Goal: Communication & Community: Answer question/provide support

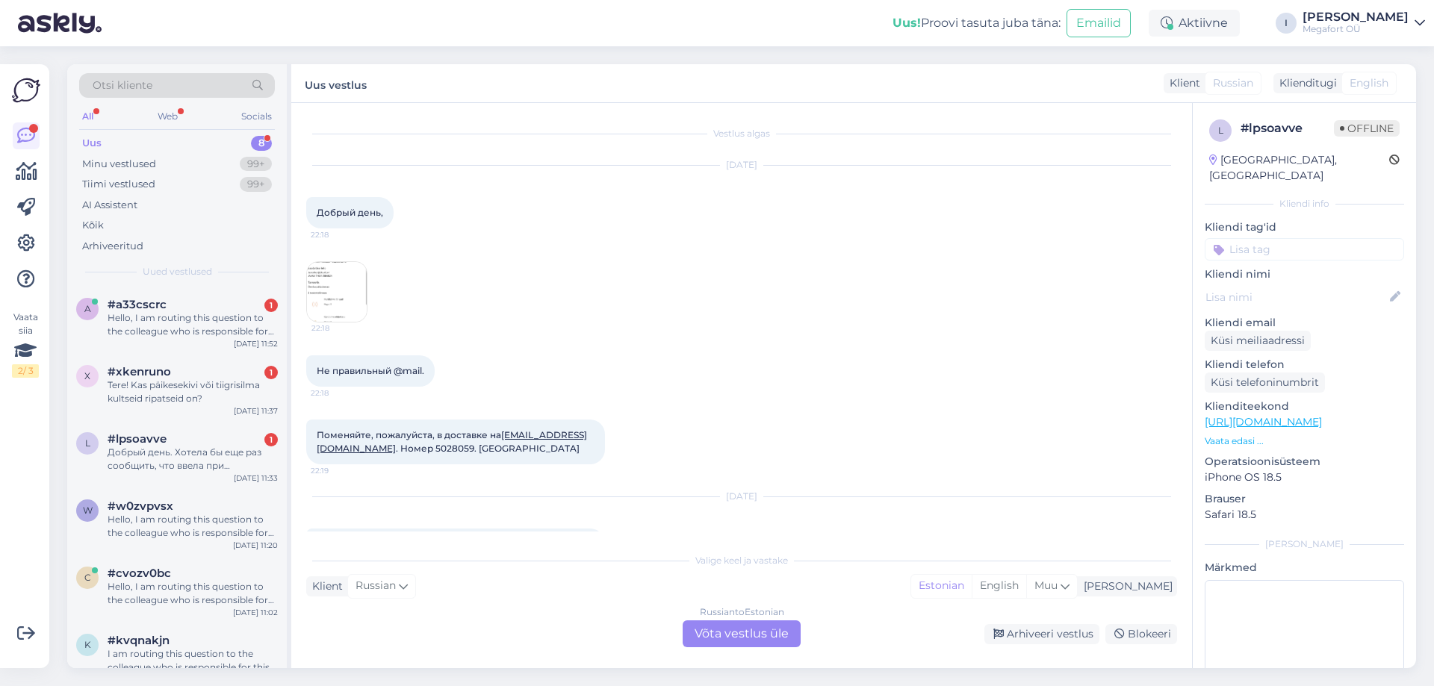
scroll to position [99, 0]
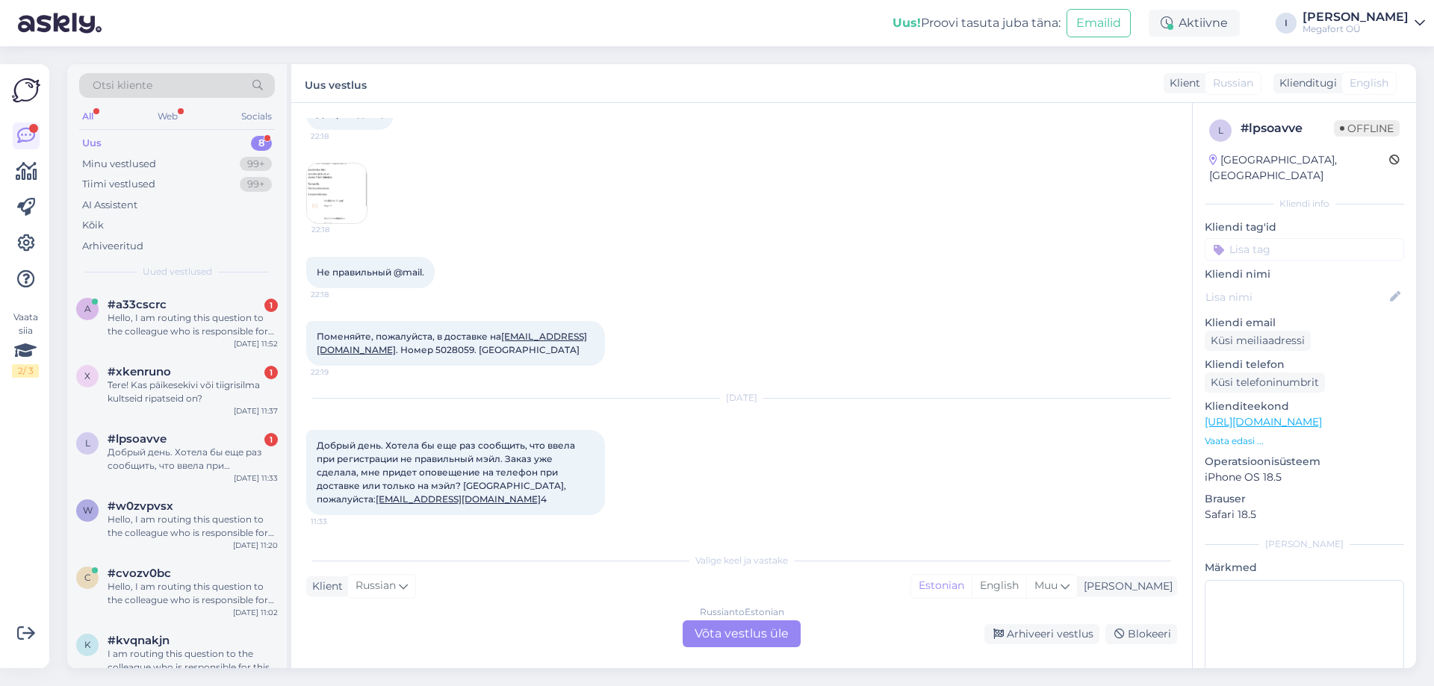
click at [147, 137] on div "Uus 8" at bounding box center [177, 143] width 196 height 21
click at [158, 334] on div "Hello, I am routing this question to the colleague who is responsible for this …" at bounding box center [193, 324] width 170 height 27
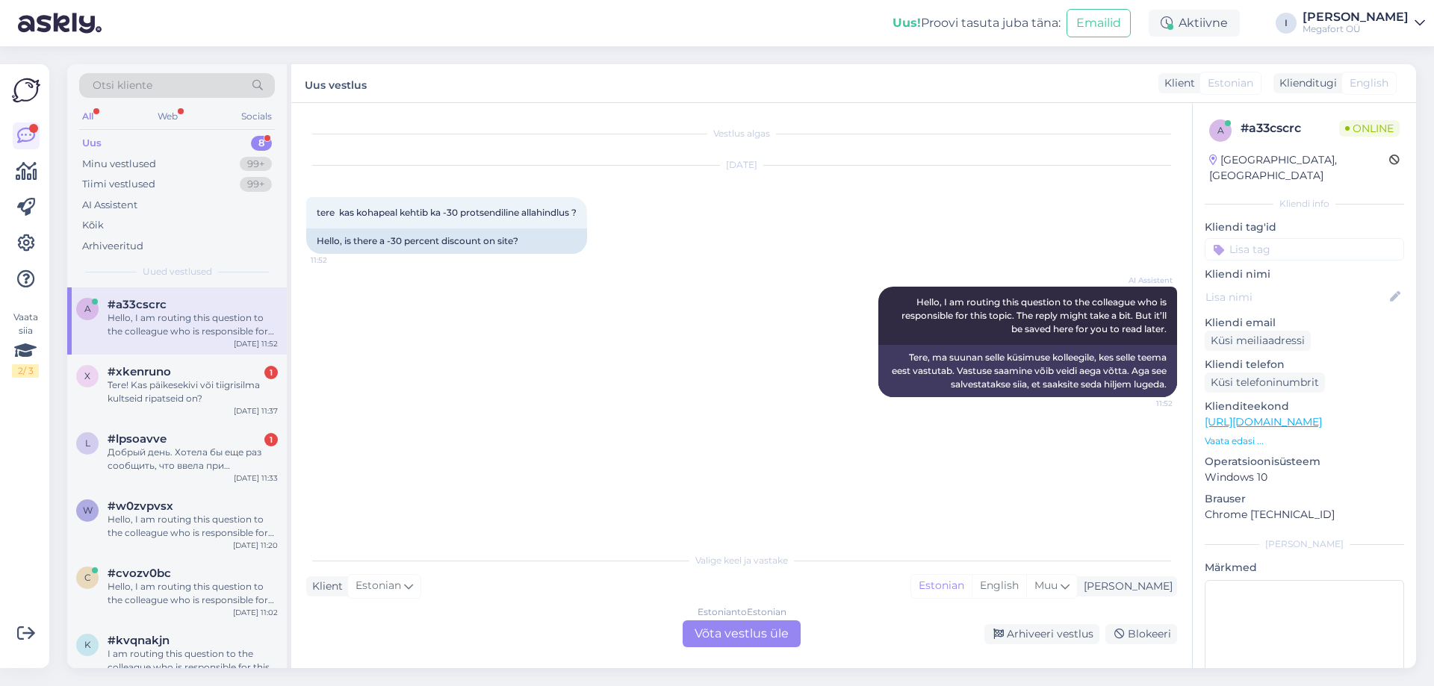
click at [727, 637] on div "Estonian to Estonian Võta vestlus üle" at bounding box center [742, 634] width 118 height 27
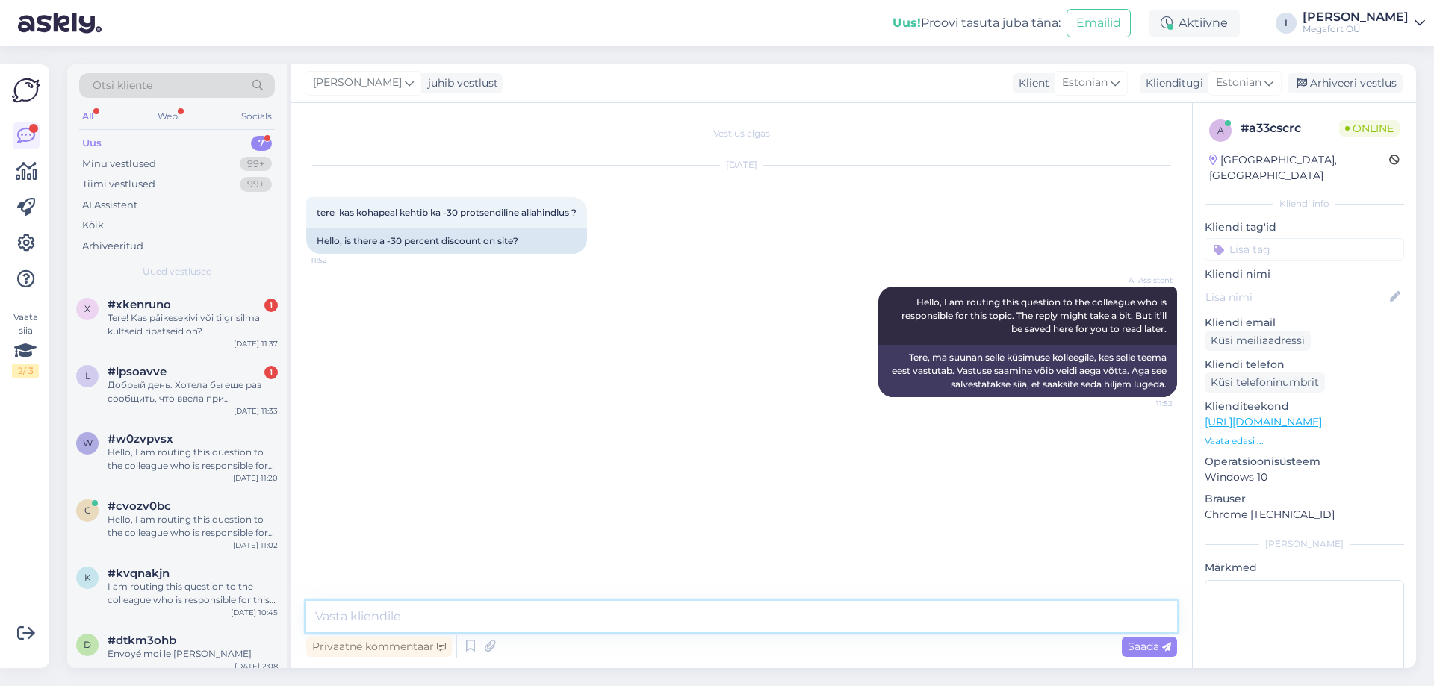
click at [721, 627] on textarea at bounding box center [741, 616] width 871 height 31
type textarea "Tere. Jah, kauplustes kehtib antud kampaania ajal sama soodustus nagu ka e-poes"
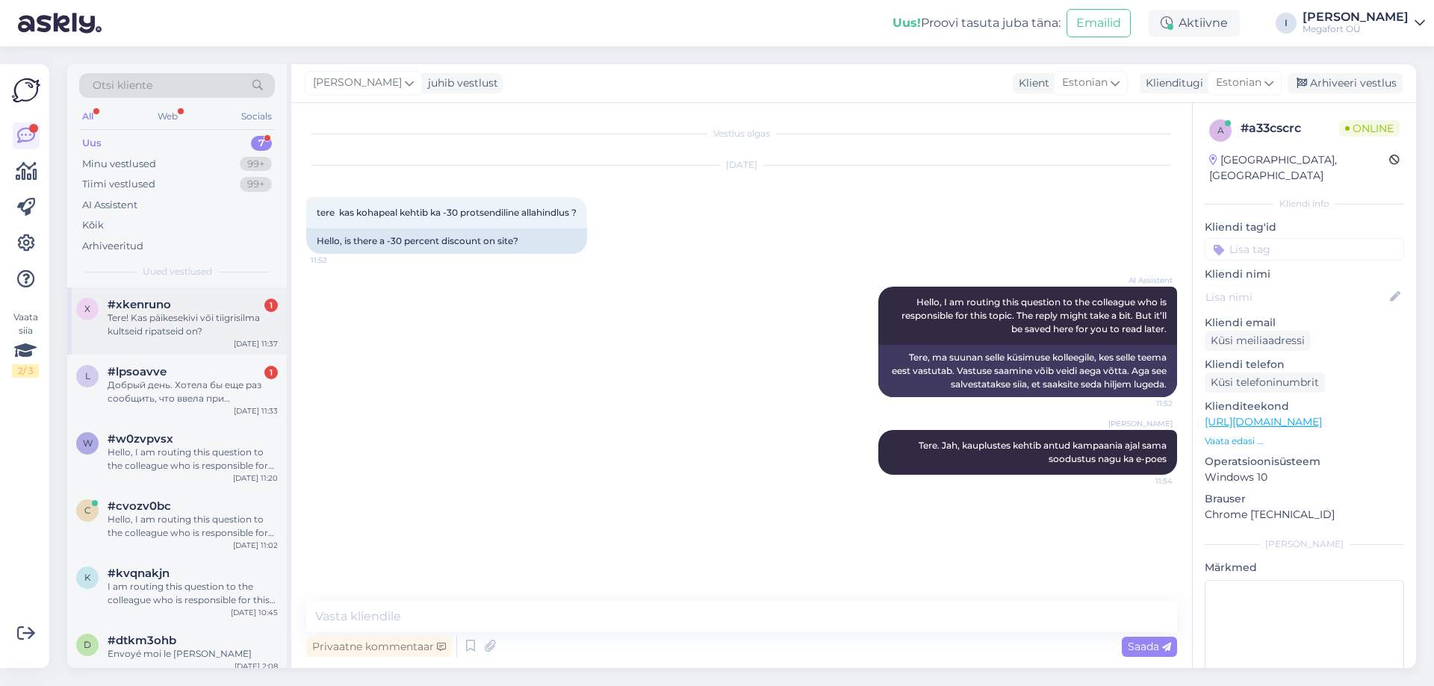
click at [181, 323] on div "Tere! Kas päikesekivi või tiigrisilma kultseid ripatseid on?" at bounding box center [193, 324] width 170 height 27
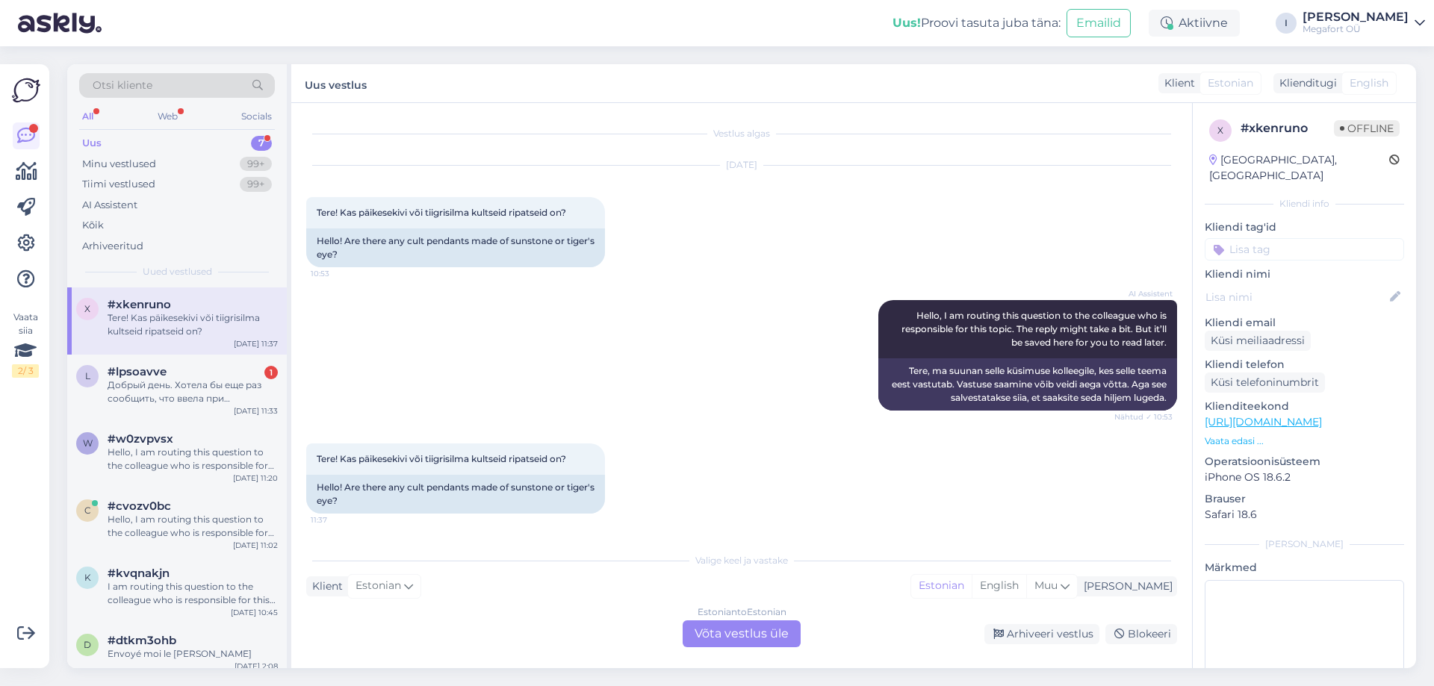
click at [730, 639] on div "Estonian to Estonian Võta vestlus üle" at bounding box center [742, 634] width 118 height 27
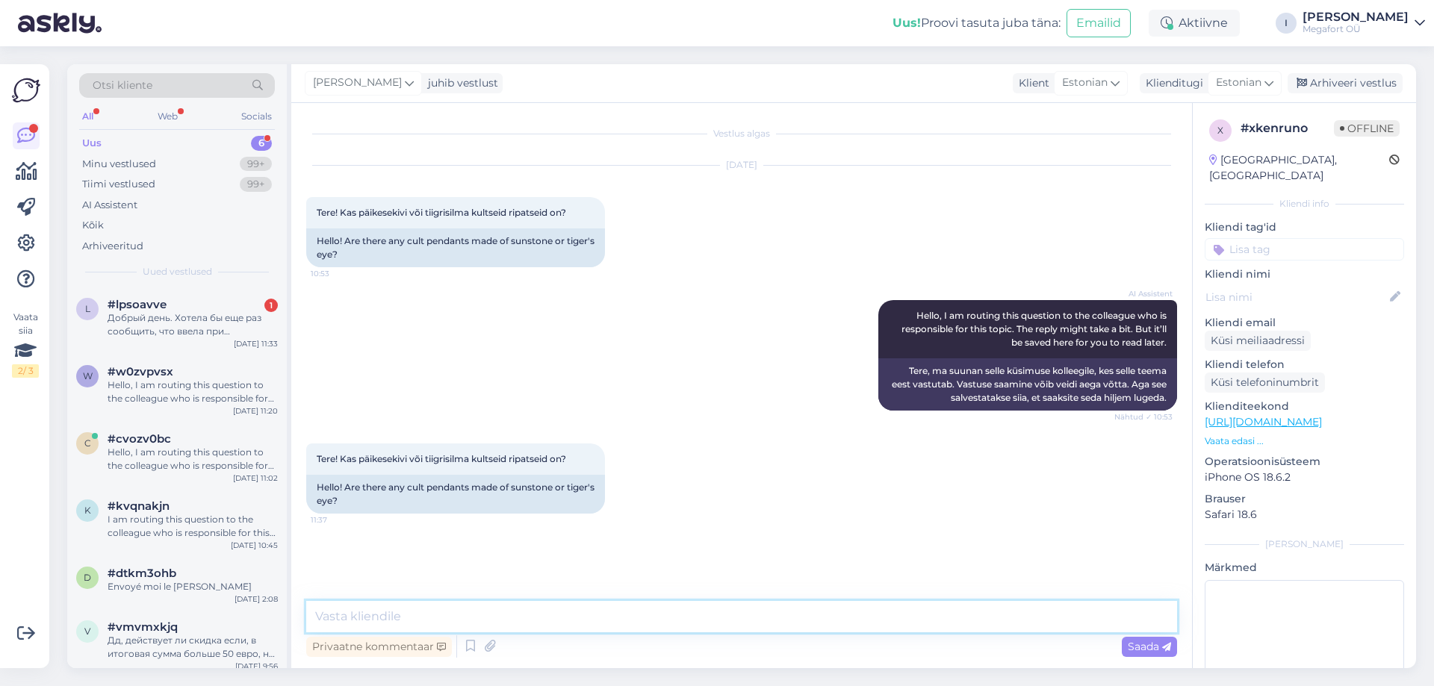
click at [706, 631] on textarea at bounding box center [741, 616] width 871 height 31
type textarea "Tere. On üksnes hõbedas või hõbedast ja ülekullatud ripatseid"
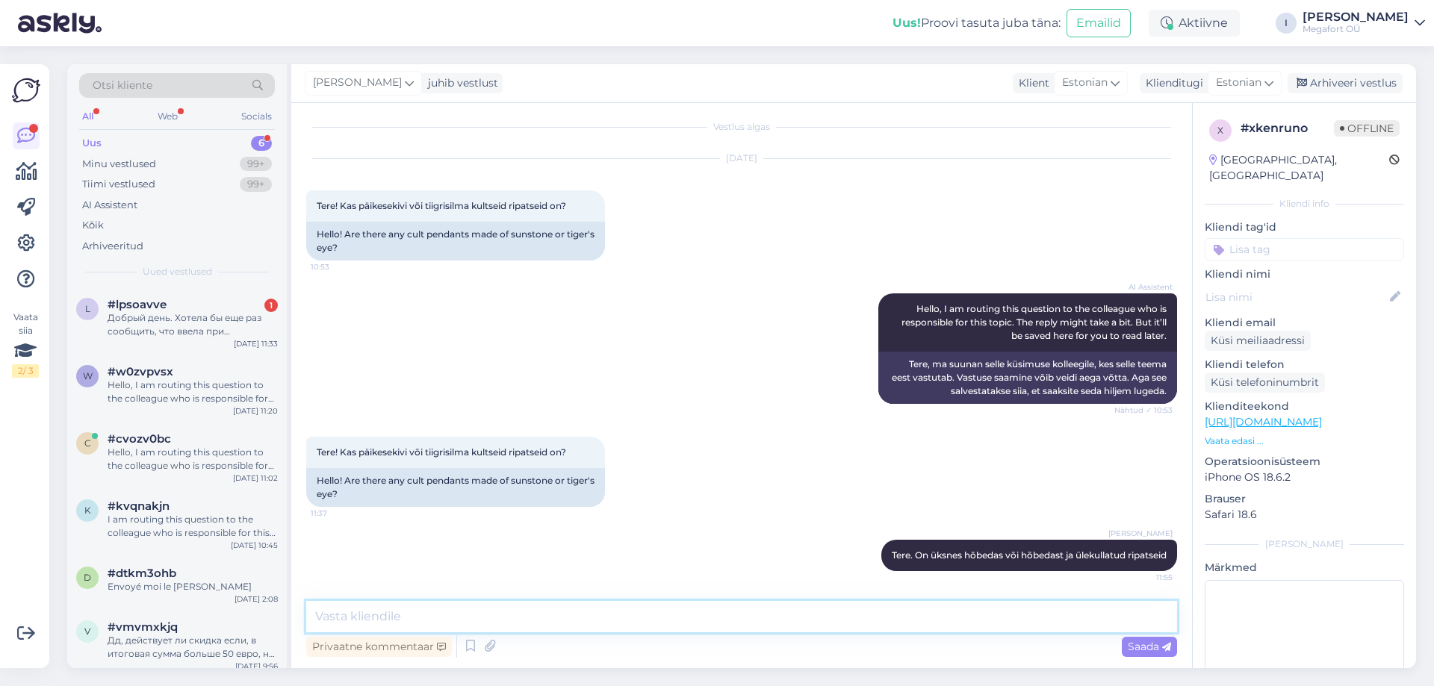
paste textarea "[URL][DOMAIN_NAME]"
type textarea "[URL][DOMAIN_NAME]"
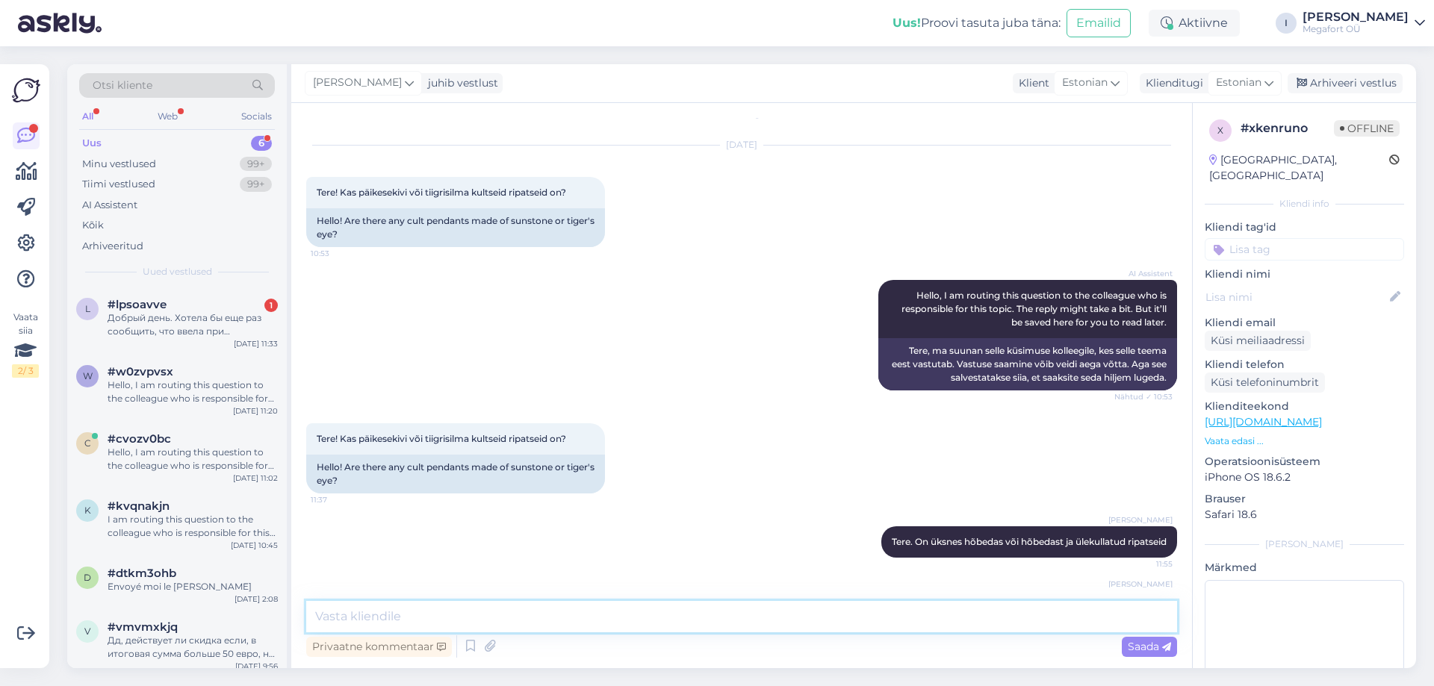
scroll to position [111, 0]
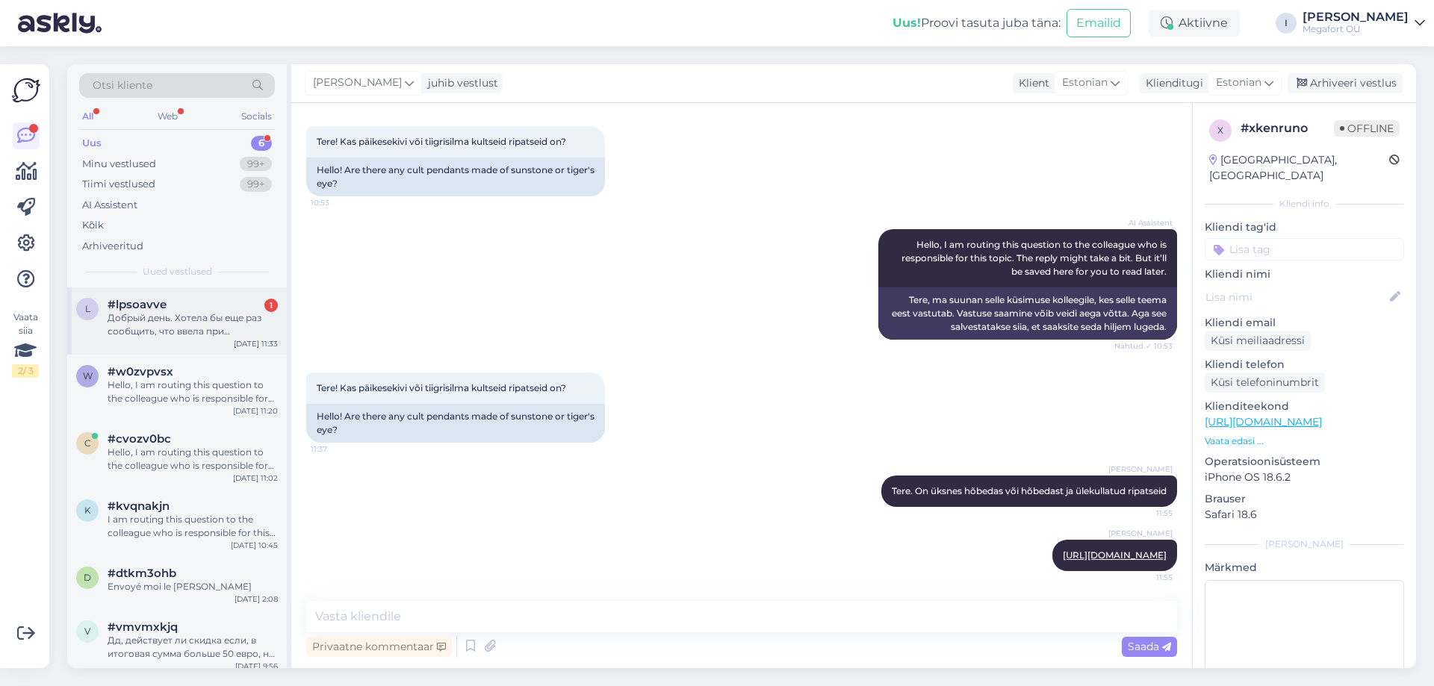
click at [196, 339] on div "l #lpsoavve 1 Добрый день. Хотела бы еще раз сообщить, что ввела при регистраци…" at bounding box center [177, 321] width 220 height 67
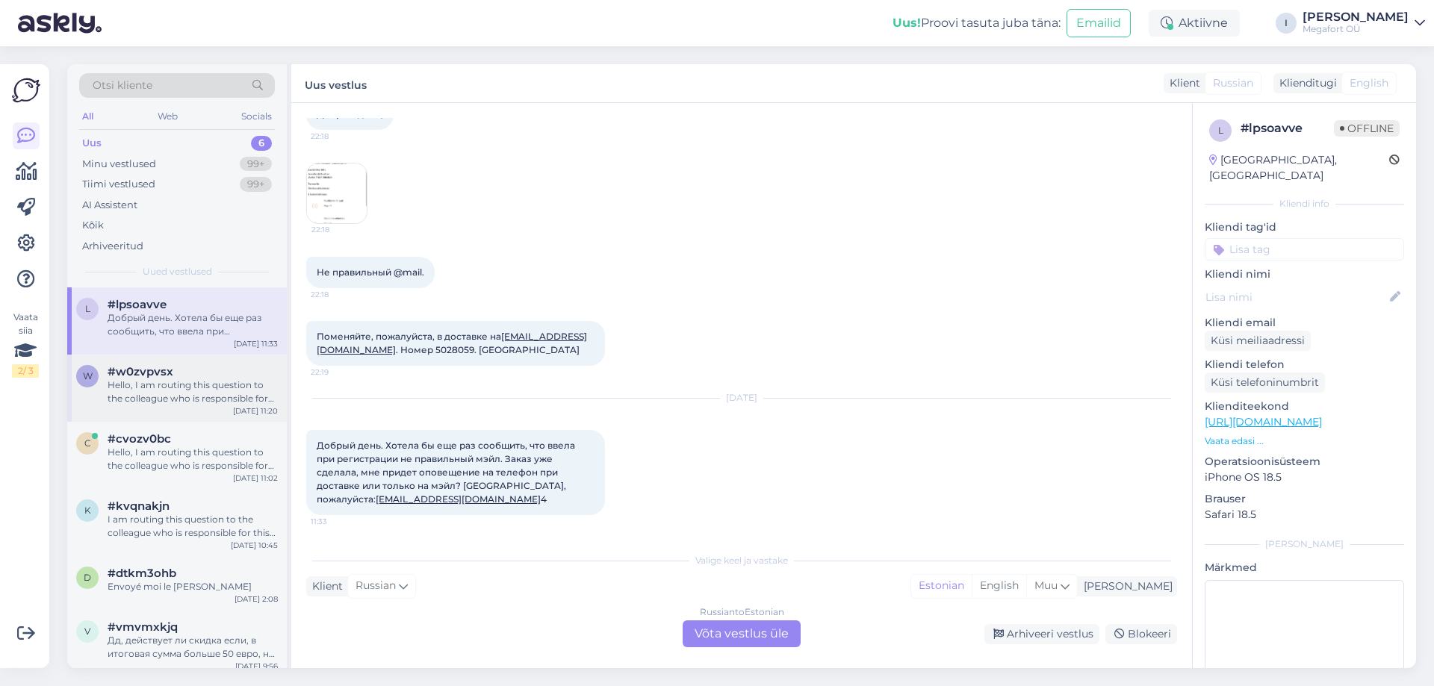
click at [167, 388] on div "Hello, I am routing this question to the colleague who is responsible for this …" at bounding box center [193, 392] width 170 height 27
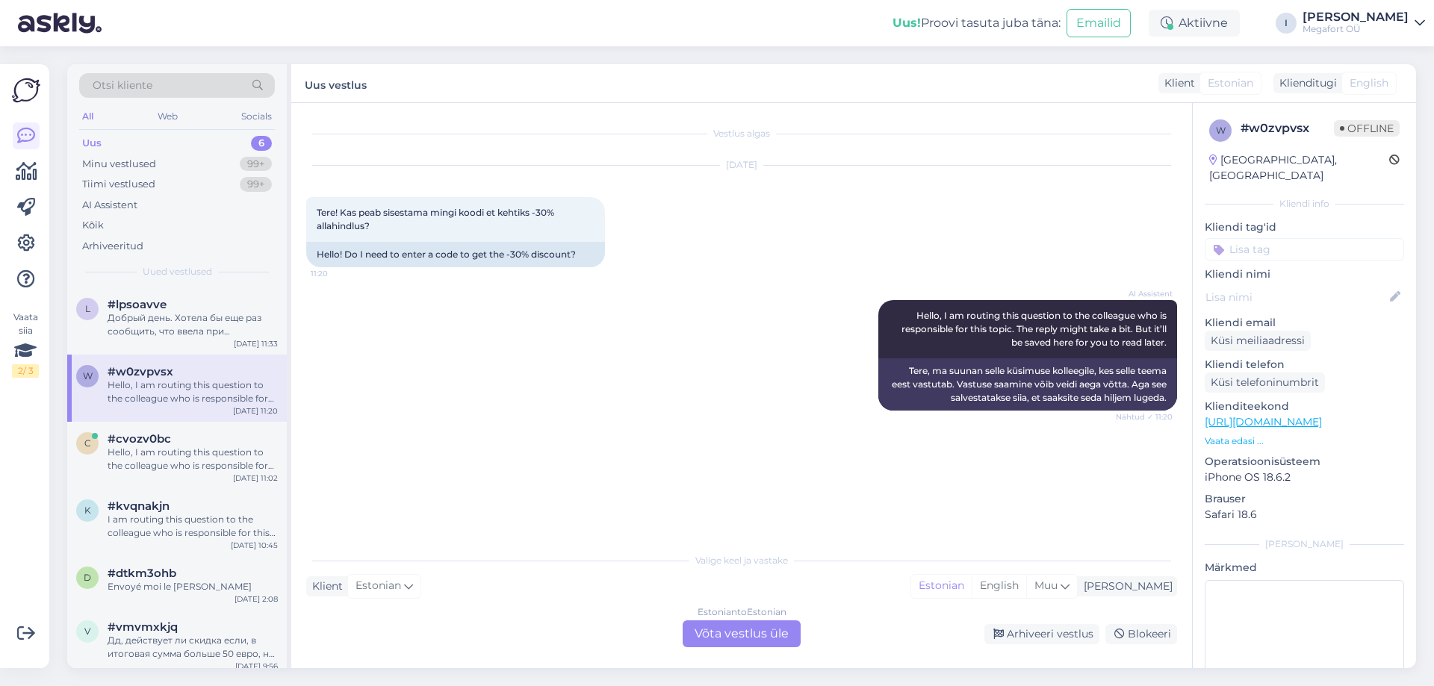
click at [703, 634] on div "Estonian to Estonian Võta vestlus üle" at bounding box center [742, 634] width 118 height 27
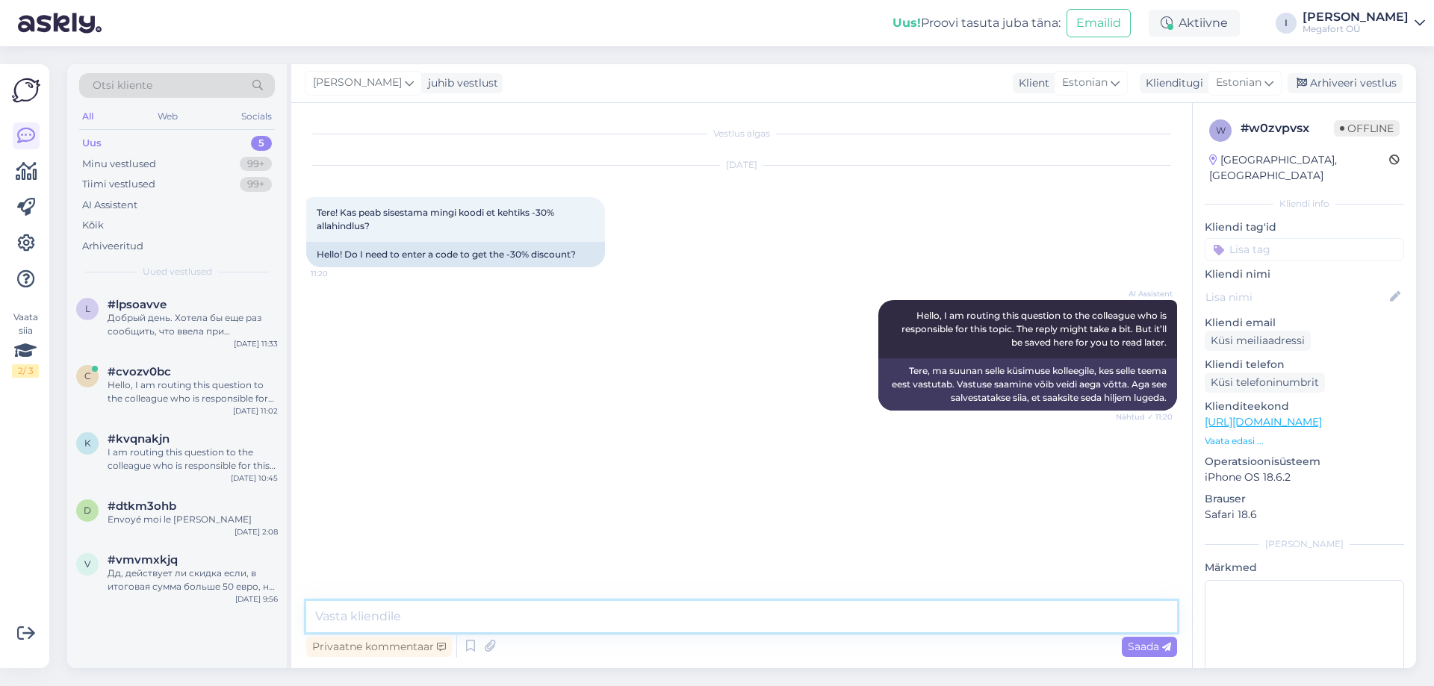
click at [636, 618] on textarea at bounding box center [741, 616] width 871 height 31
type textarea "Tere. Ei, allahindlus kehtib [PERSON_NAME] sooduskoodita toodete mille maksumus…"
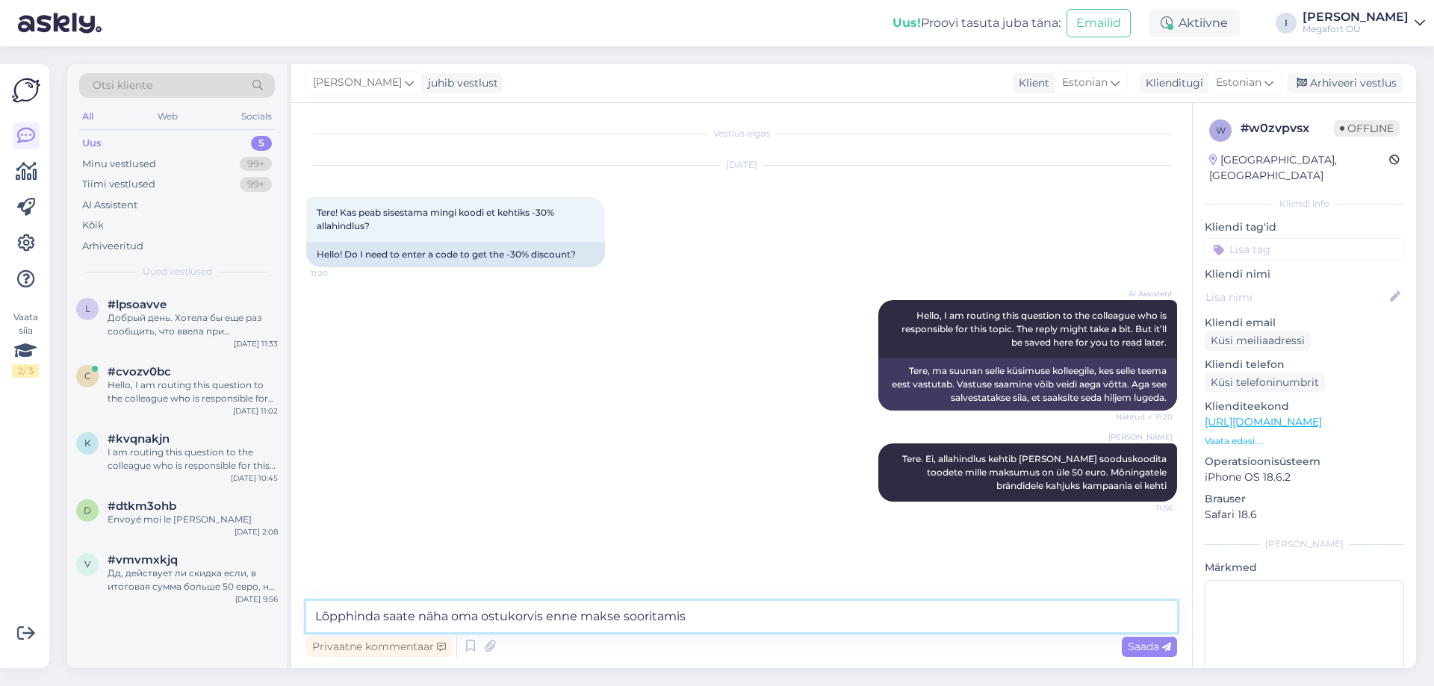
type textarea "Lõpphinda saate näha oma ostukorvis enne makse sooritamist"
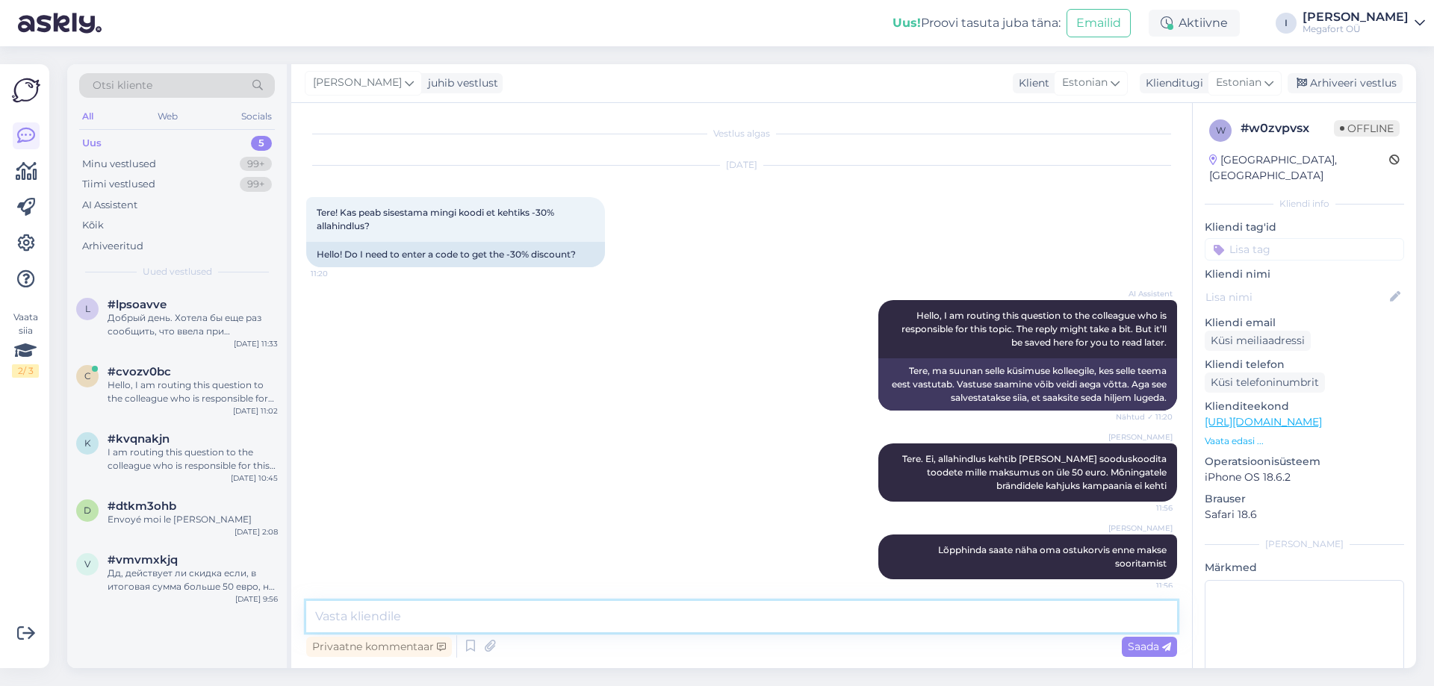
scroll to position [8, 0]
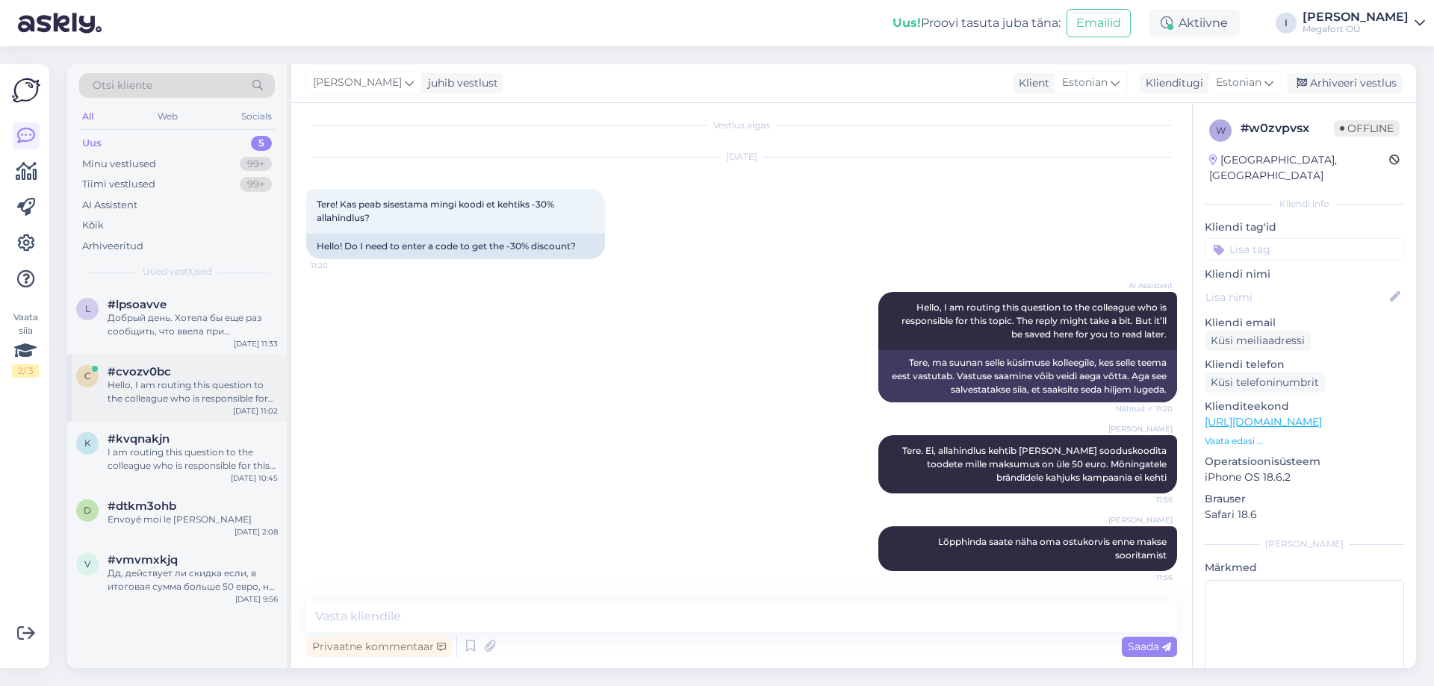
click at [147, 413] on div "c #cvozv0bc Hello, I am routing this question to the colleague who is responsib…" at bounding box center [177, 388] width 220 height 67
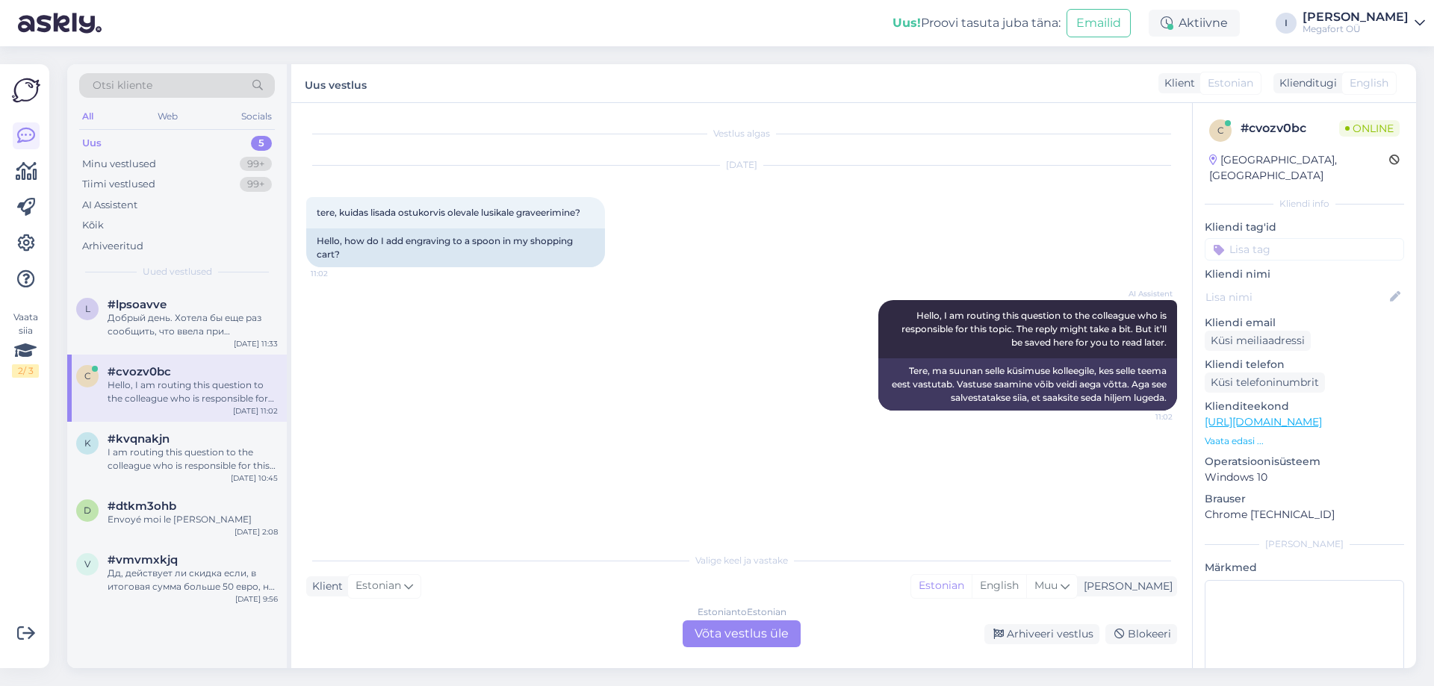
click at [727, 638] on div "Estonian to Estonian Võta vestlus üle" at bounding box center [742, 634] width 118 height 27
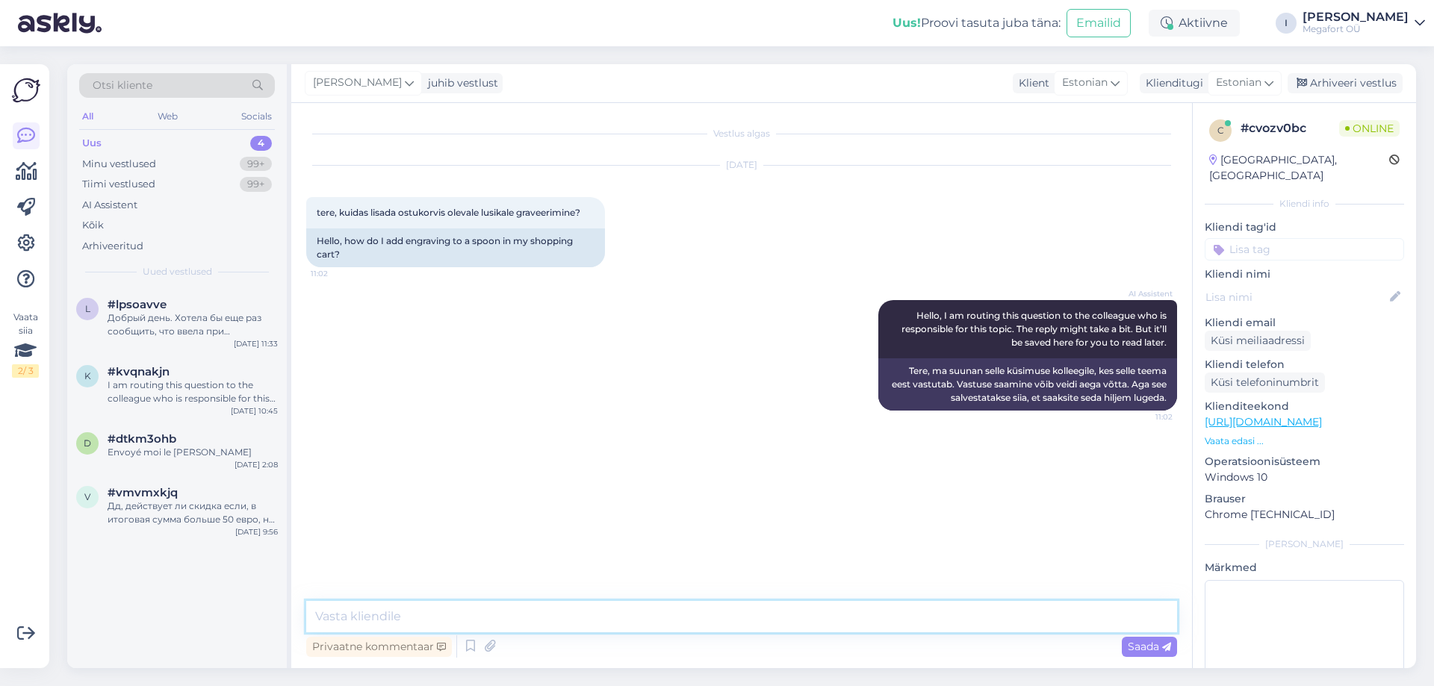
click at [620, 616] on textarea at bounding box center [741, 616] width 871 height 31
type textarea "P"
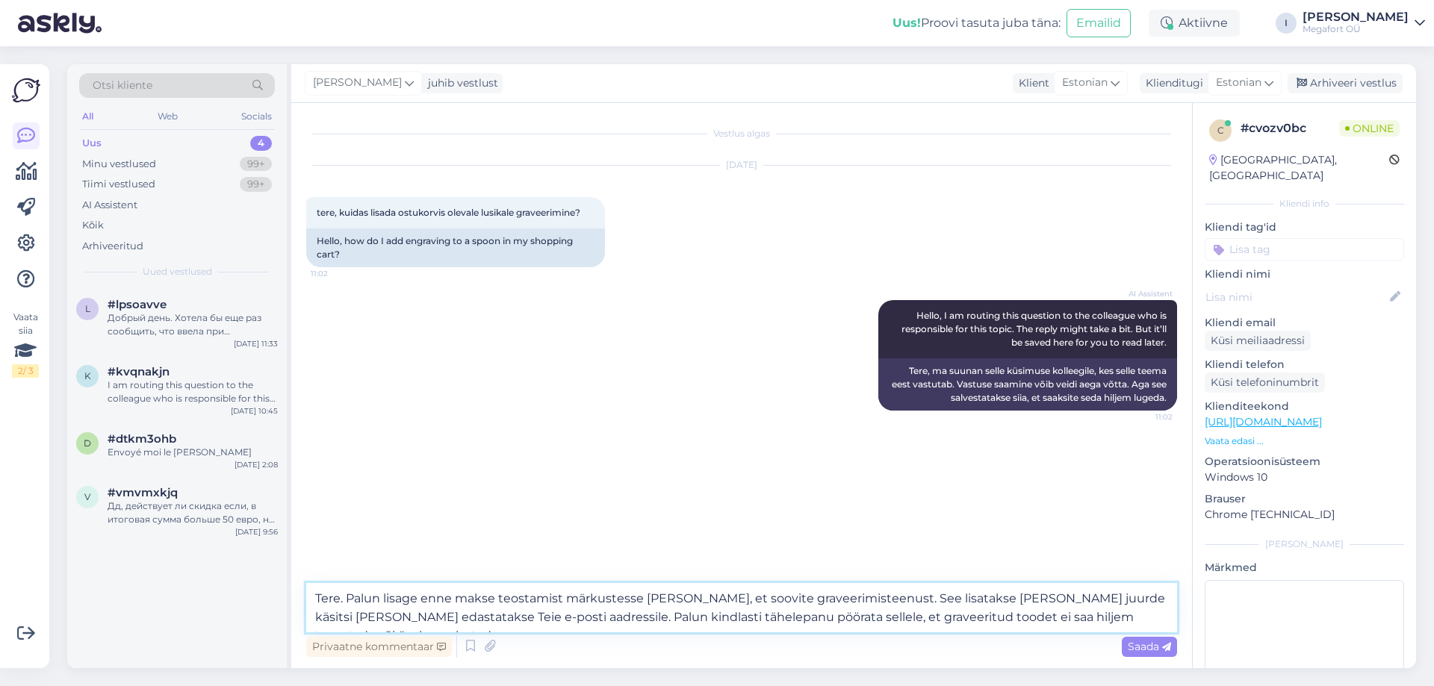
type textarea "Tere. Palun lisage enne makse teostamist märkustesse [PERSON_NAME], et soovite …"
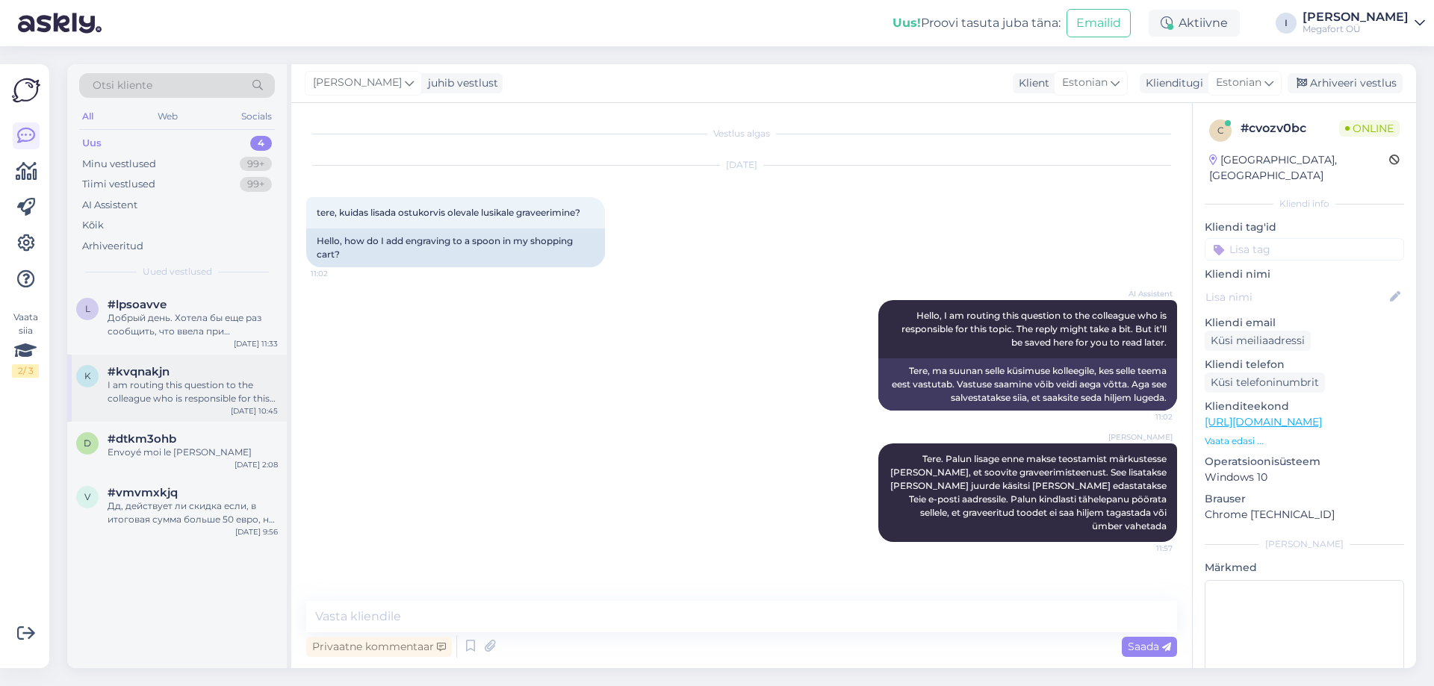
click at [150, 402] on div "I am routing this question to the colleague who is responsible for this topic. …" at bounding box center [193, 392] width 170 height 27
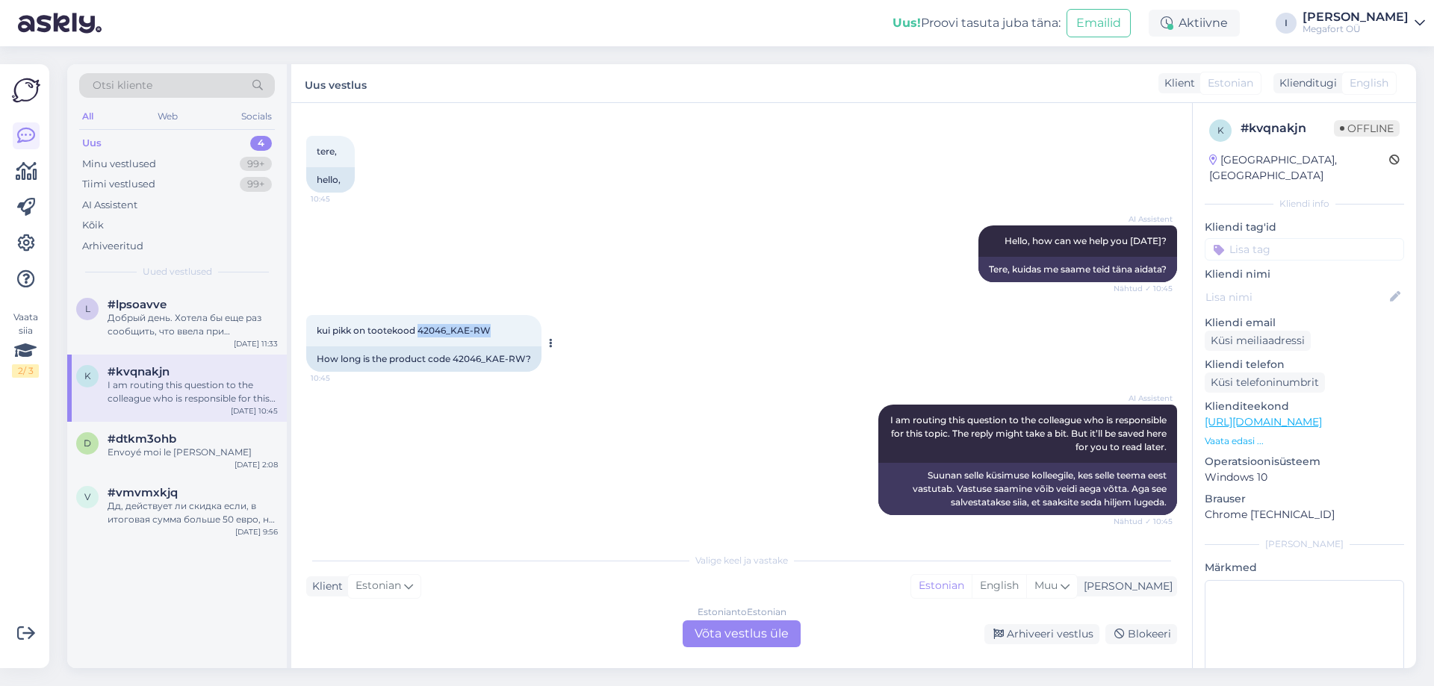
drag, startPoint x: 420, startPoint y: 328, endPoint x: 490, endPoint y: 330, distance: 69.5
click at [490, 330] on span "kui pikk on tootekood 42046_KAE-RW" at bounding box center [404, 330] width 174 height 11
copy span "42046_KAE-RW"
click at [717, 637] on div "Estonian to Estonian Võta vestlus üle" at bounding box center [742, 634] width 118 height 27
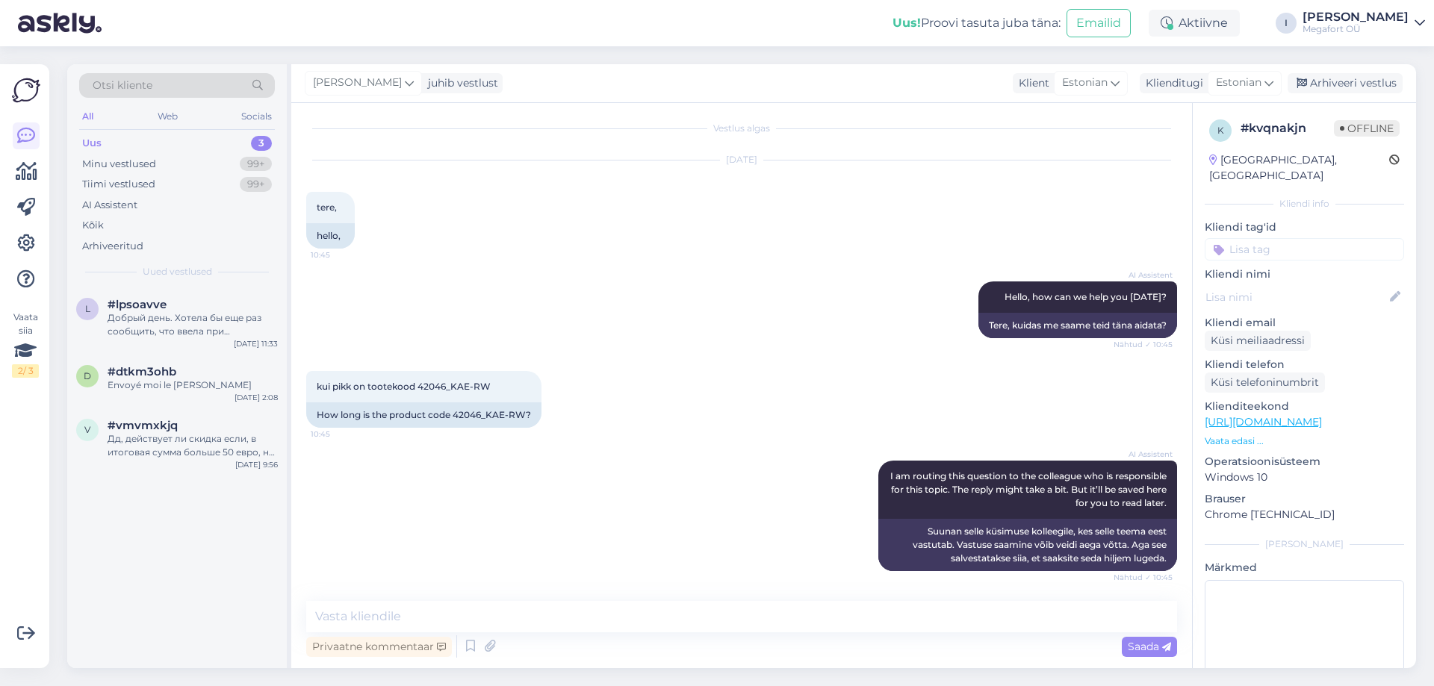
drag, startPoint x: 611, startPoint y: 594, endPoint x: 615, endPoint y: 603, distance: 9.7
click at [612, 594] on div "Vestlus algas [DATE] tere, 10:45 hello, AI Assistent Hello, how can we help you…" at bounding box center [741, 385] width 901 height 565
click at [616, 613] on textarea at bounding box center [741, 616] width 871 height 31
type textarea "Tere. Antud ketti saate valida suuruses 17 ja 18,5 cm"
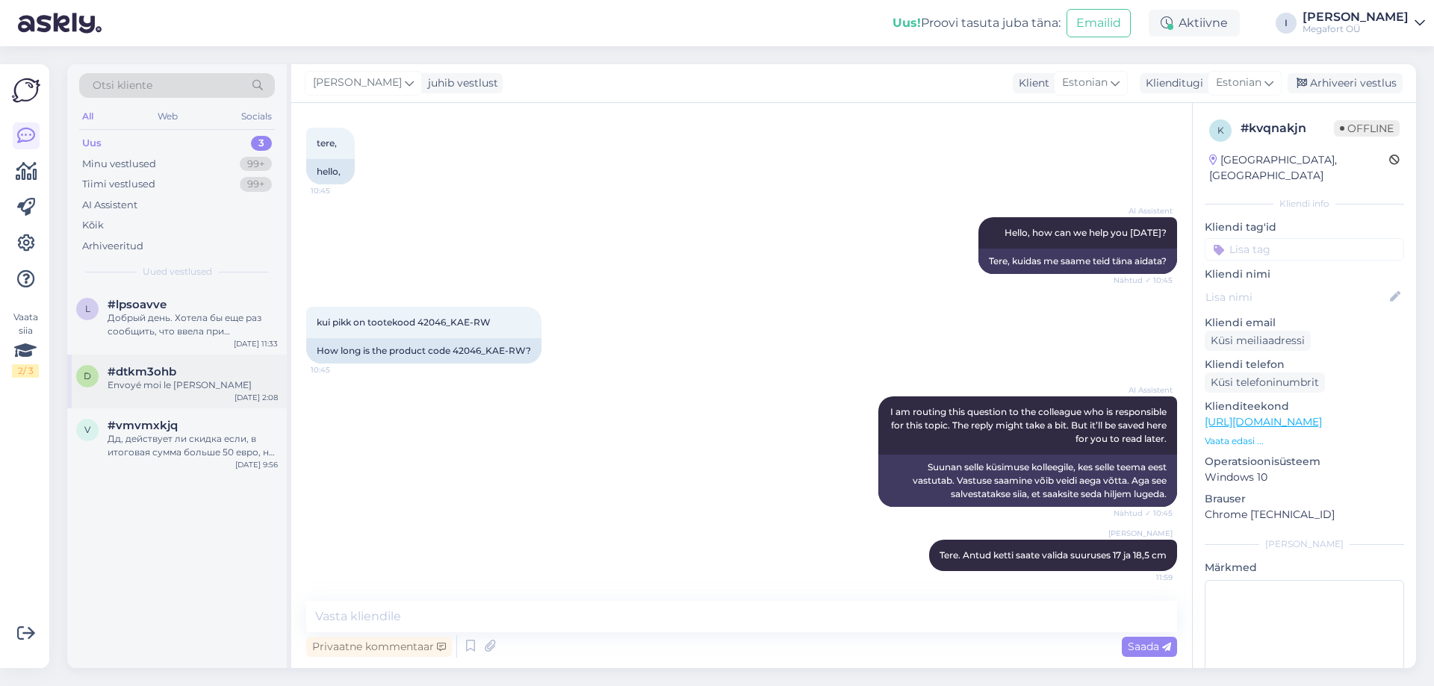
click at [216, 386] on div "Envoyé moi le [PERSON_NAME]" at bounding box center [193, 385] width 170 height 13
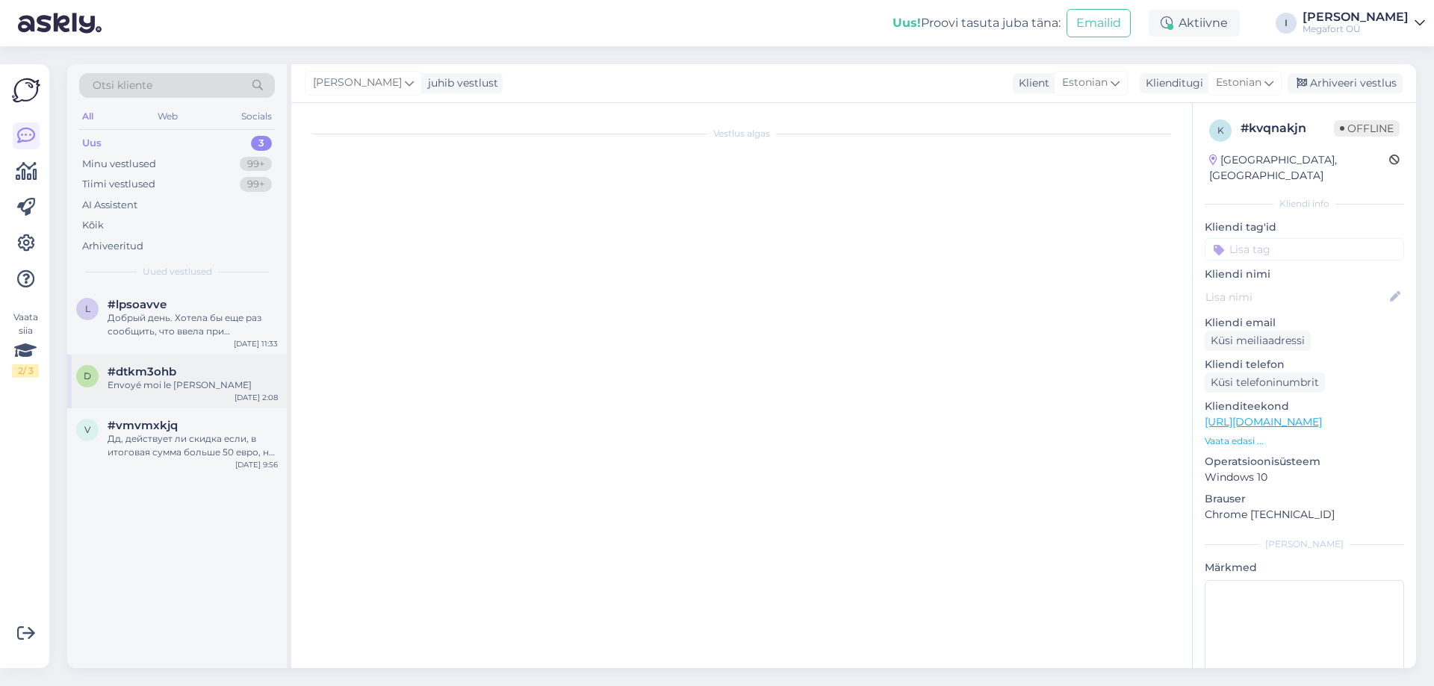
scroll to position [993, 0]
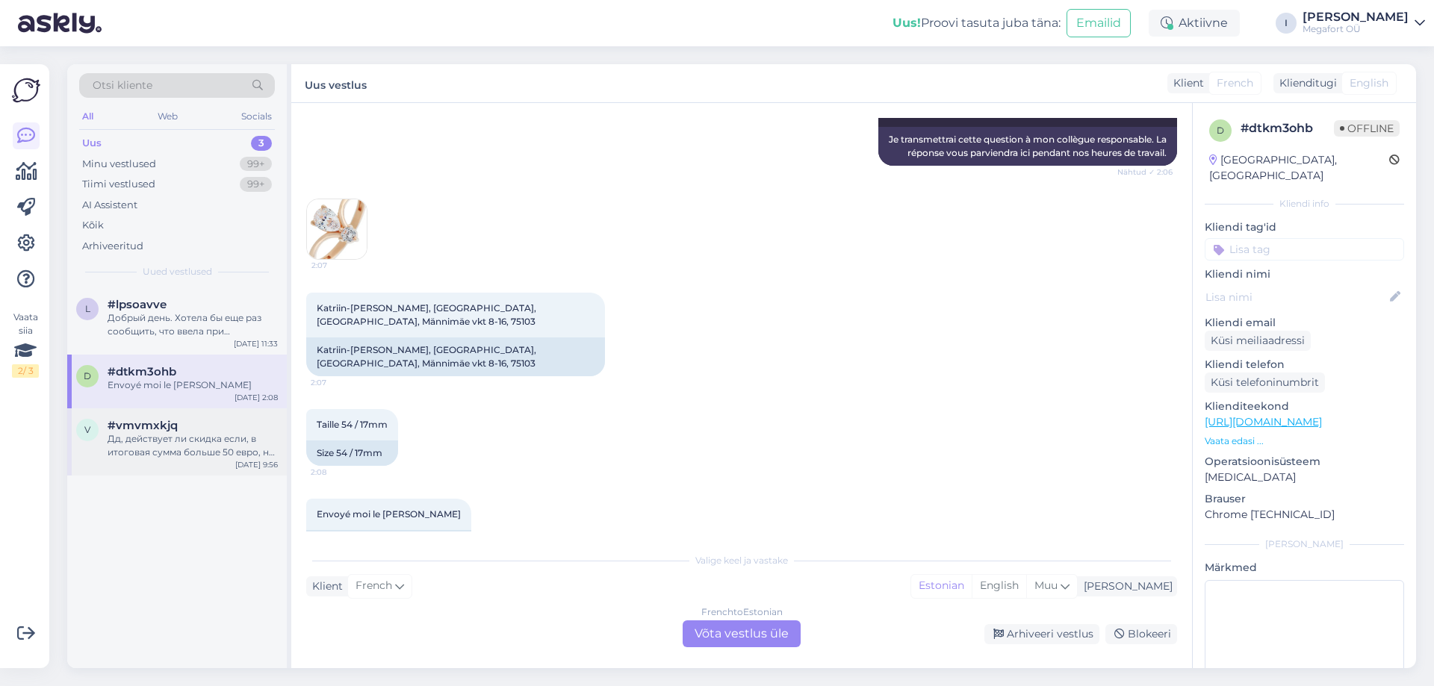
click at [160, 432] on span "#vmvmxkjq" at bounding box center [143, 425] width 70 height 13
